Goal: Task Accomplishment & Management: Manage account settings

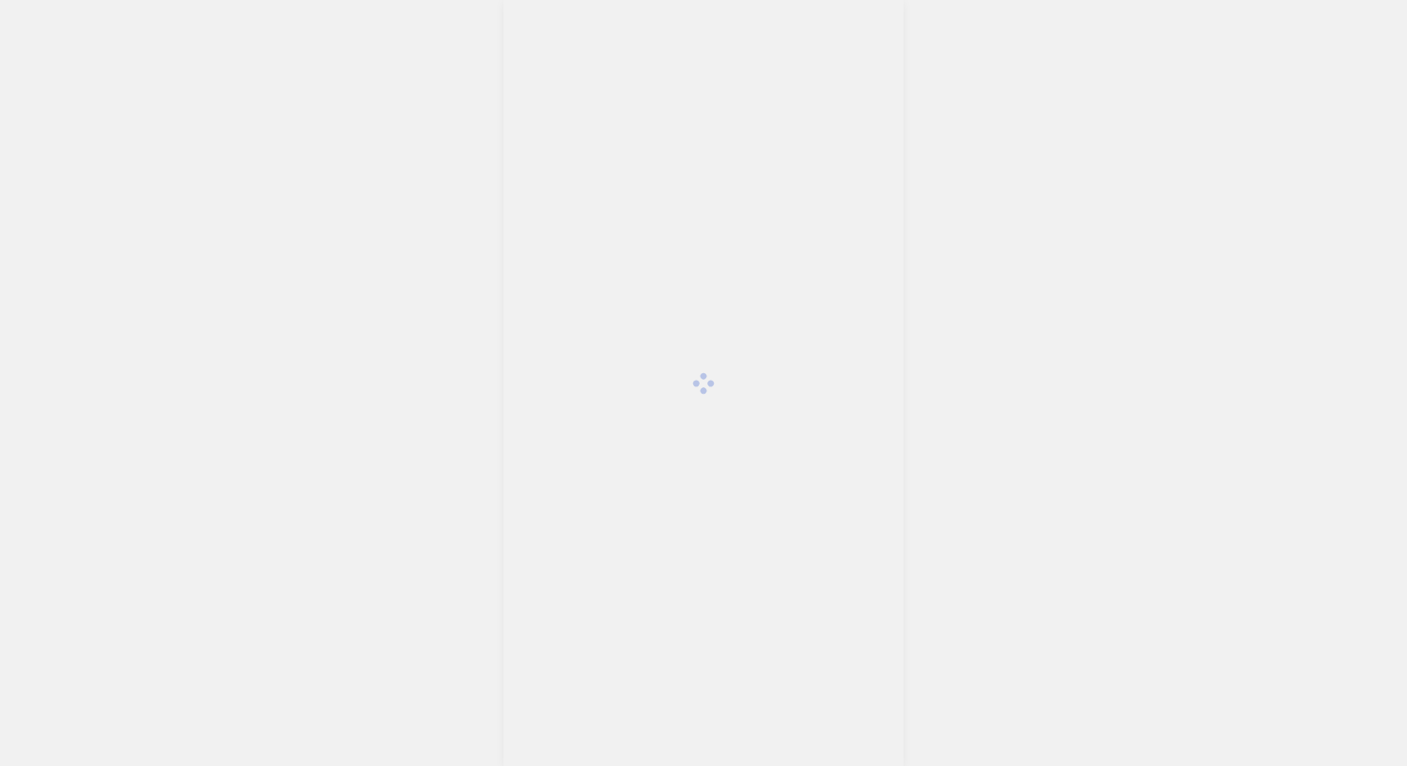
scroll to position [4474, 0]
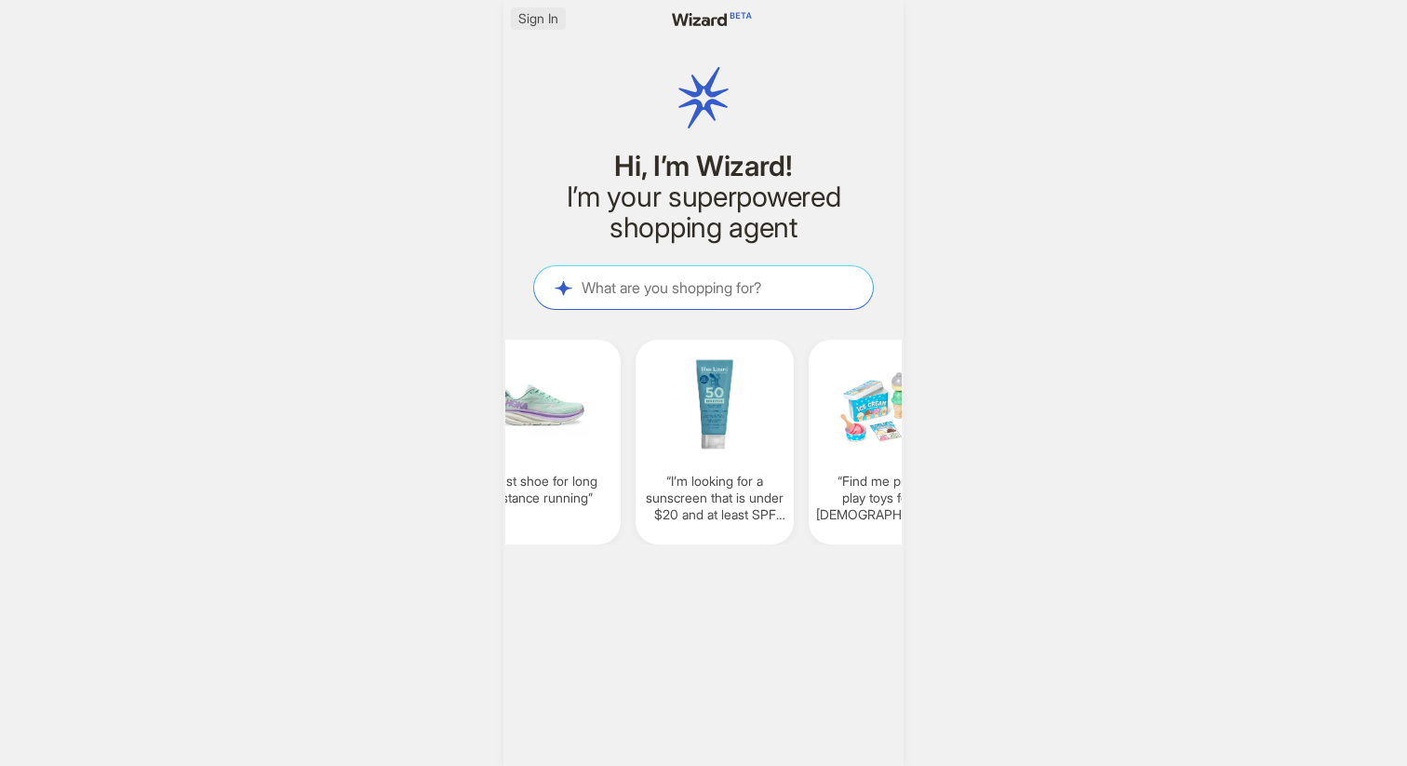
scroll to position [0, 1430]
click at [545, 20] on span "Sign In" at bounding box center [538, 18] width 40 height 17
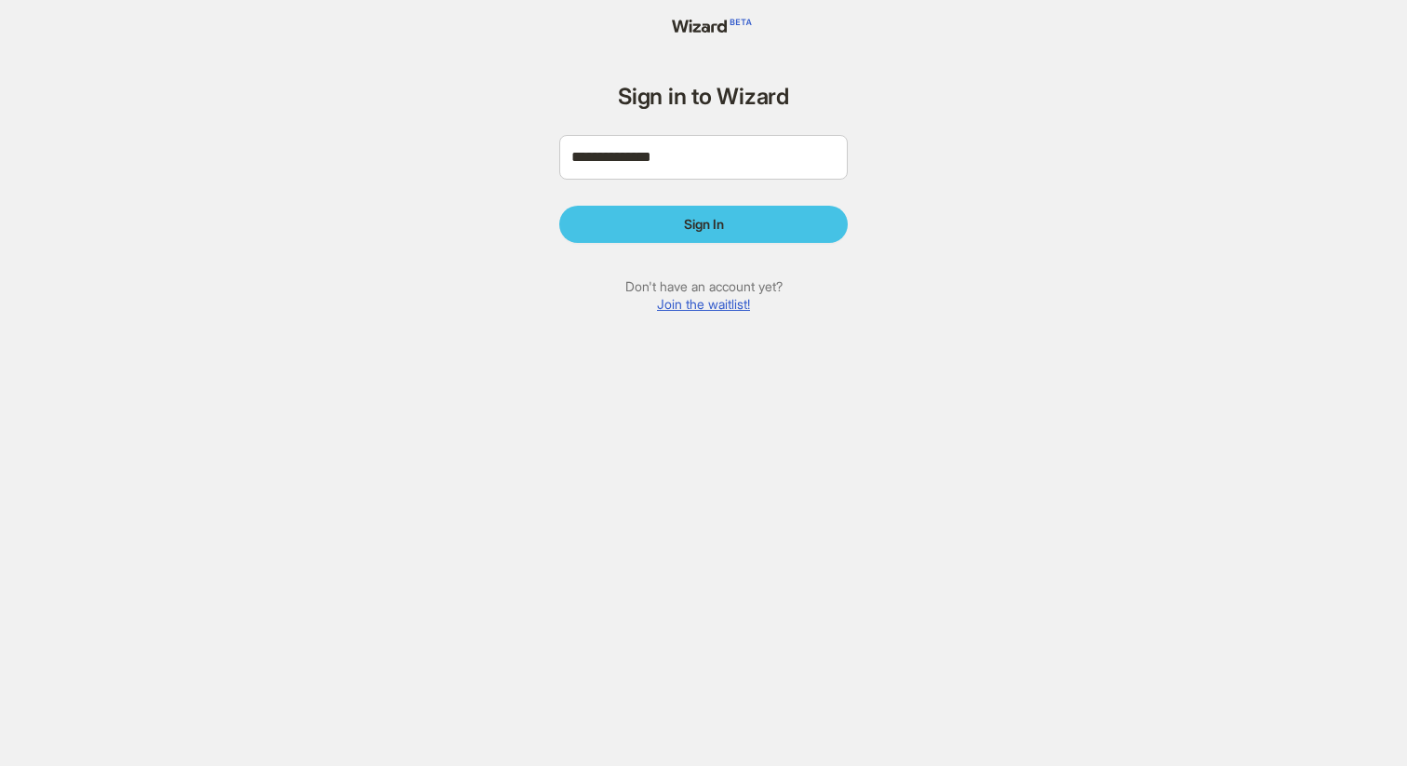
click at [713, 220] on span "Sign In" at bounding box center [704, 224] width 40 height 17
